Goal: Check status: Check status

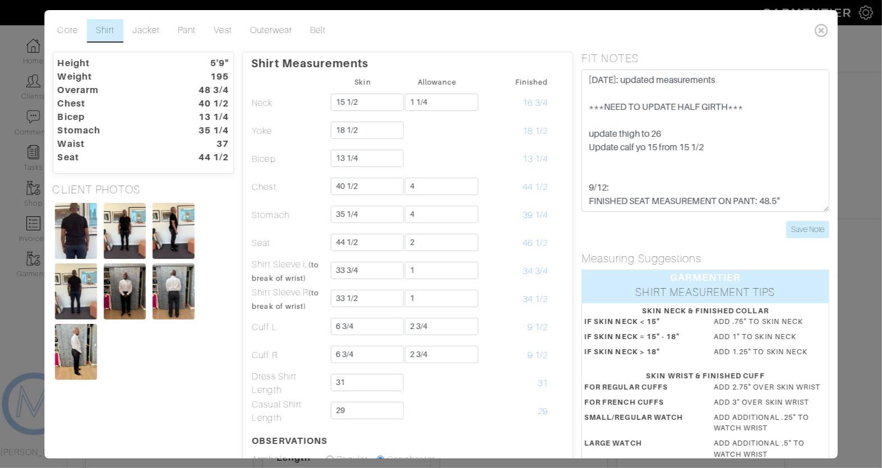
click at [33, 82] on div "Core Shirt Jacket Pant Vest Outerwear Belt Height 5'9" Weight 195 Overarm 48 3/…" at bounding box center [441, 234] width 882 height 468
click at [1, 145] on div "Core Shirt Jacket Pant Vest Outerwear Belt Height 5'9" Weight 195 Overarm 48 3/…" at bounding box center [441, 234] width 882 height 468
click at [823, 30] on icon at bounding box center [821, 30] width 23 height 22
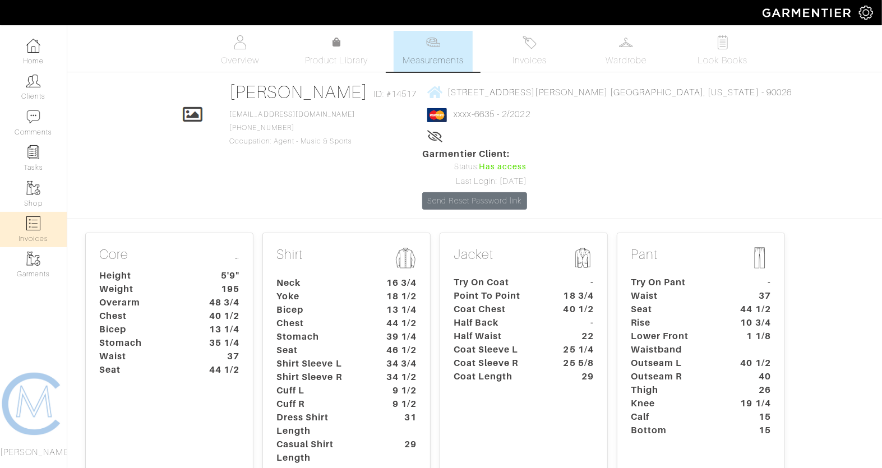
click at [29, 224] on img at bounding box center [33, 224] width 14 height 14
select select
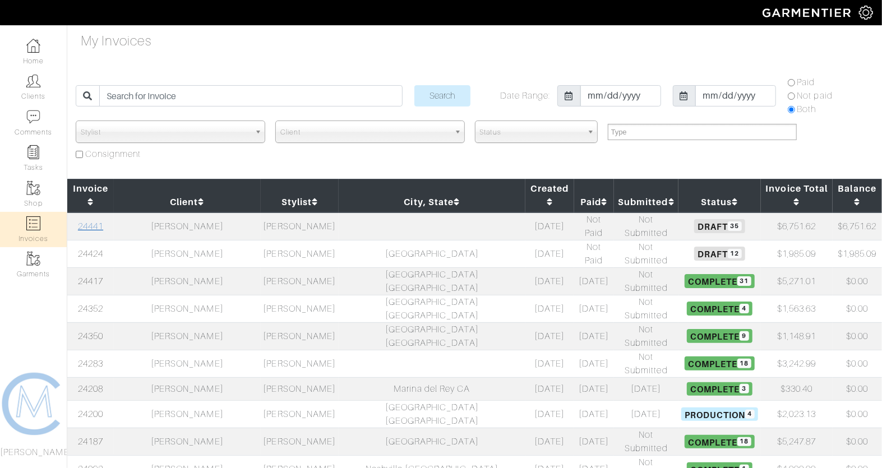
click at [94, 222] on link "24441" at bounding box center [90, 227] width 25 height 10
